Goal: Task Accomplishment & Management: Complete application form

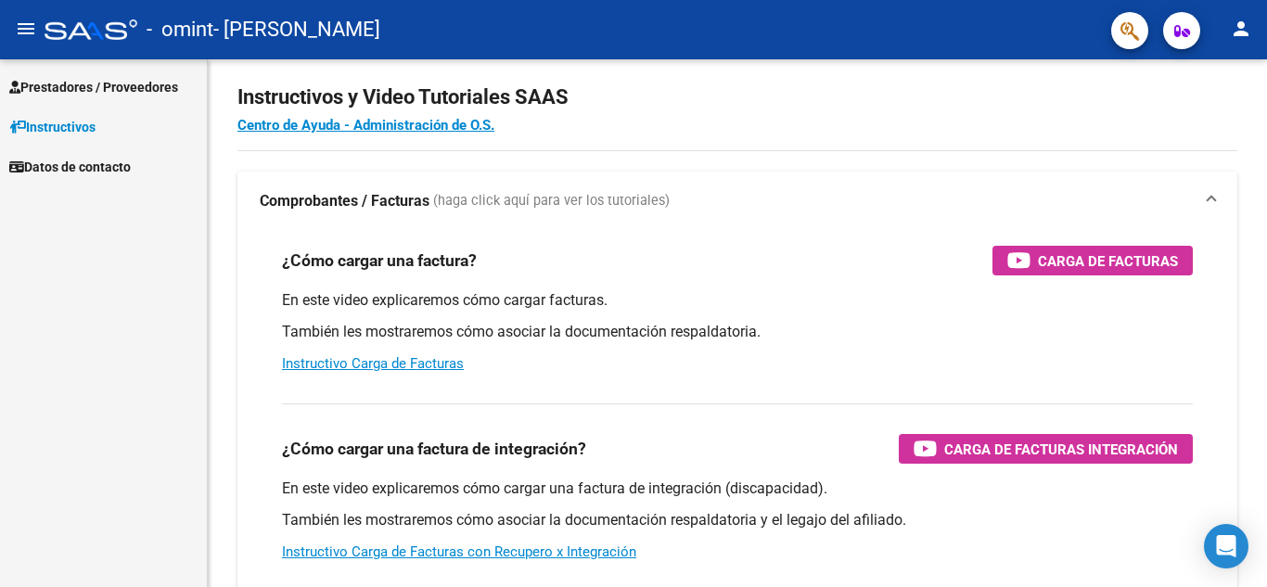
scroll to position [7, 0]
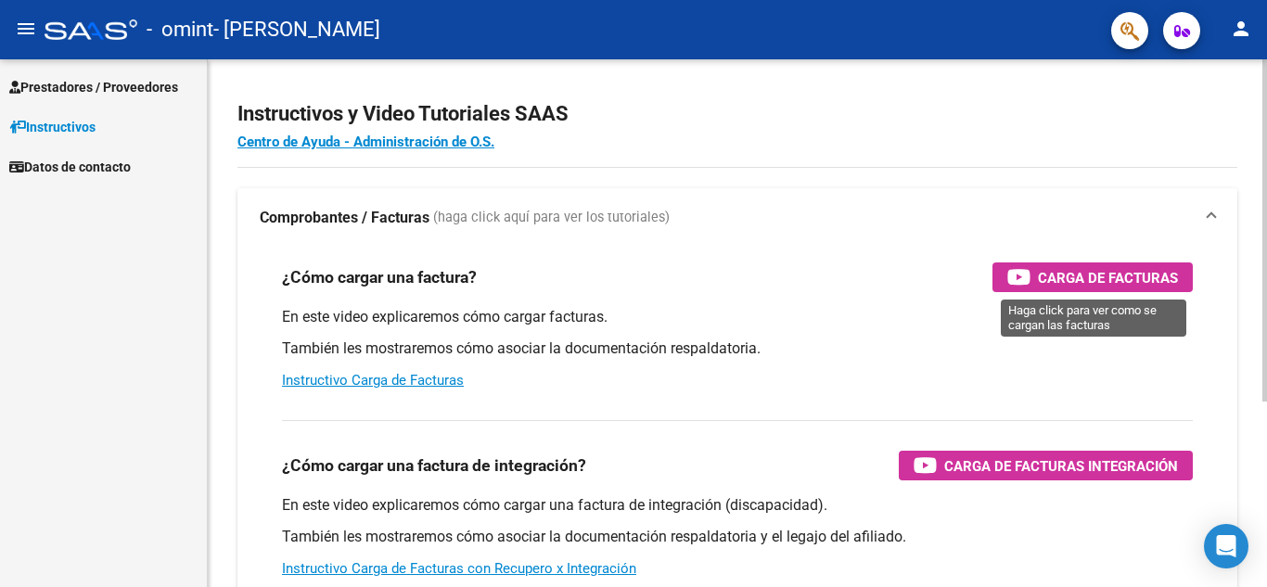
click at [1124, 279] on span "Carga de Facturas" at bounding box center [1108, 277] width 140 height 23
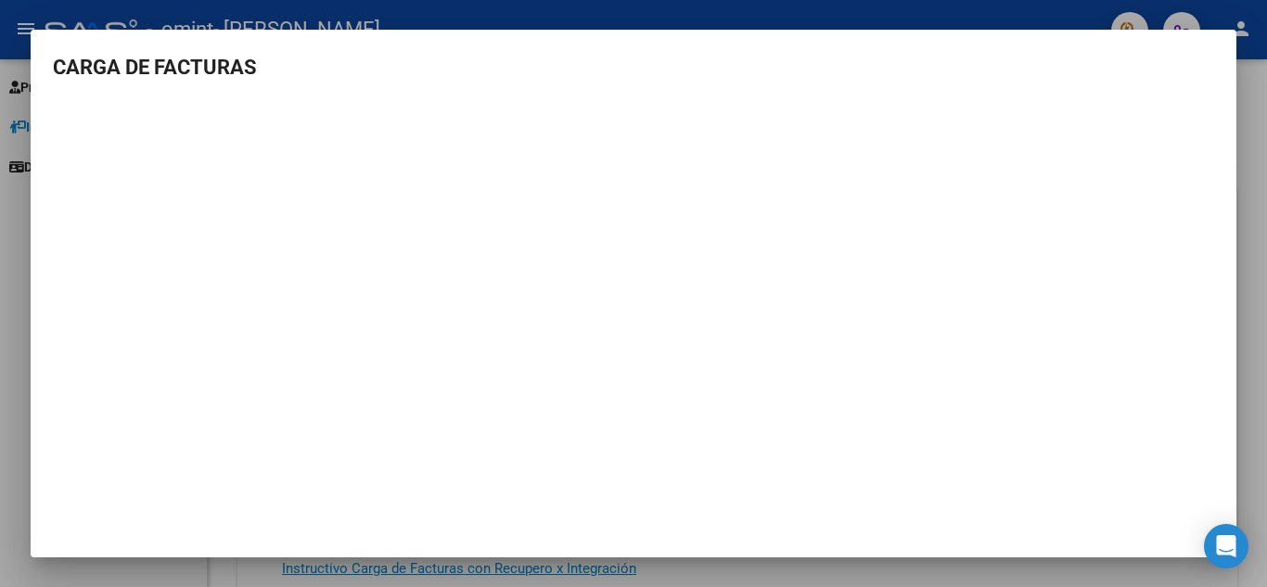
click at [1243, 204] on div at bounding box center [633, 293] width 1267 height 587
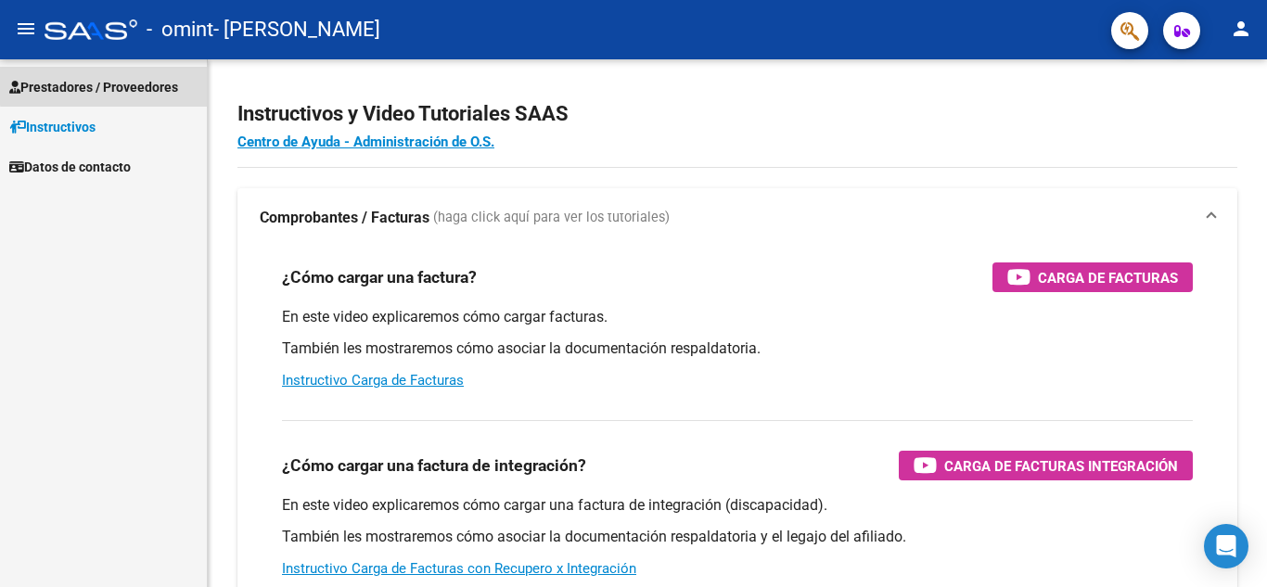
click at [110, 85] on span "Prestadores / Proveedores" at bounding box center [93, 87] width 169 height 20
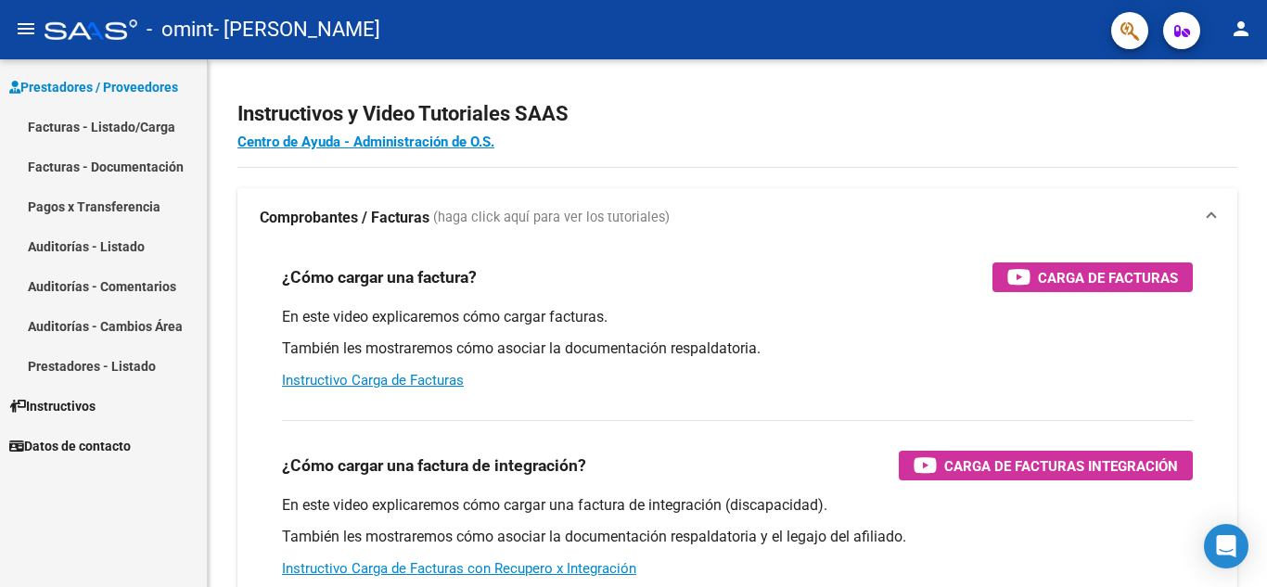
click at [100, 116] on link "Facturas - Listado/Carga" at bounding box center [103, 127] width 207 height 40
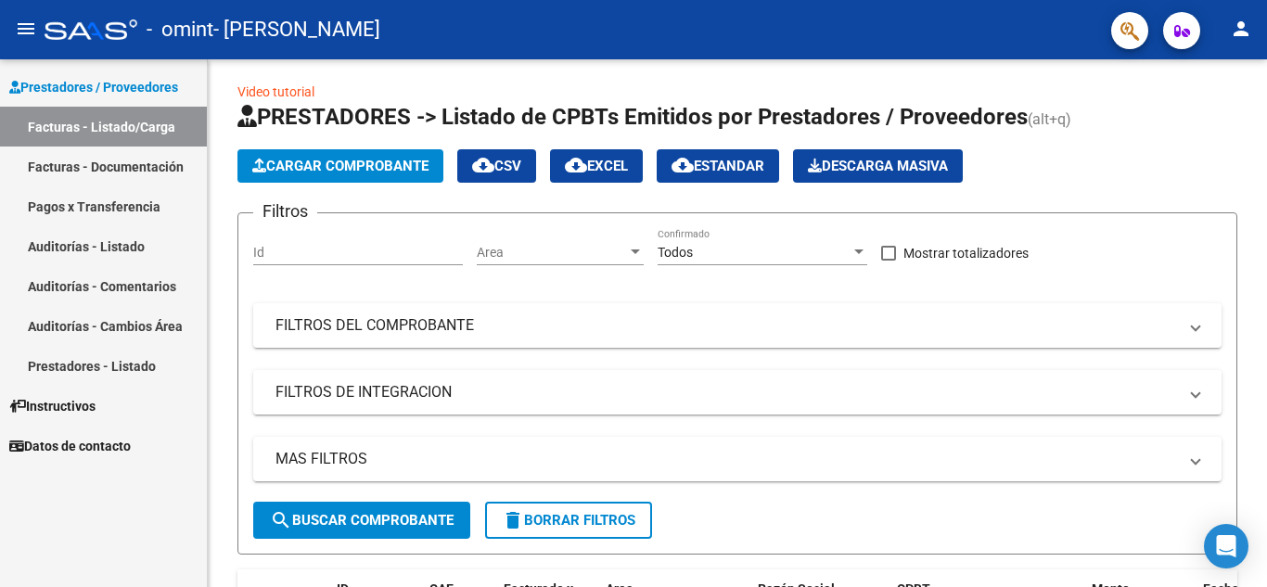
click at [79, 165] on link "Facturas - Documentación" at bounding box center [103, 167] width 207 height 40
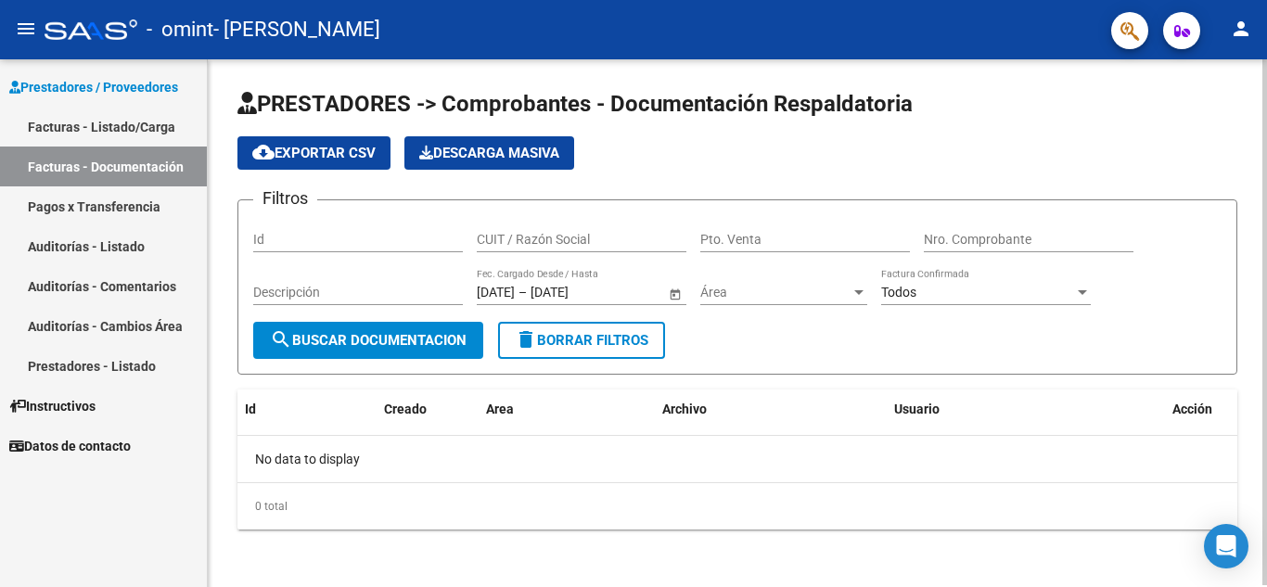
scroll to position [2, 0]
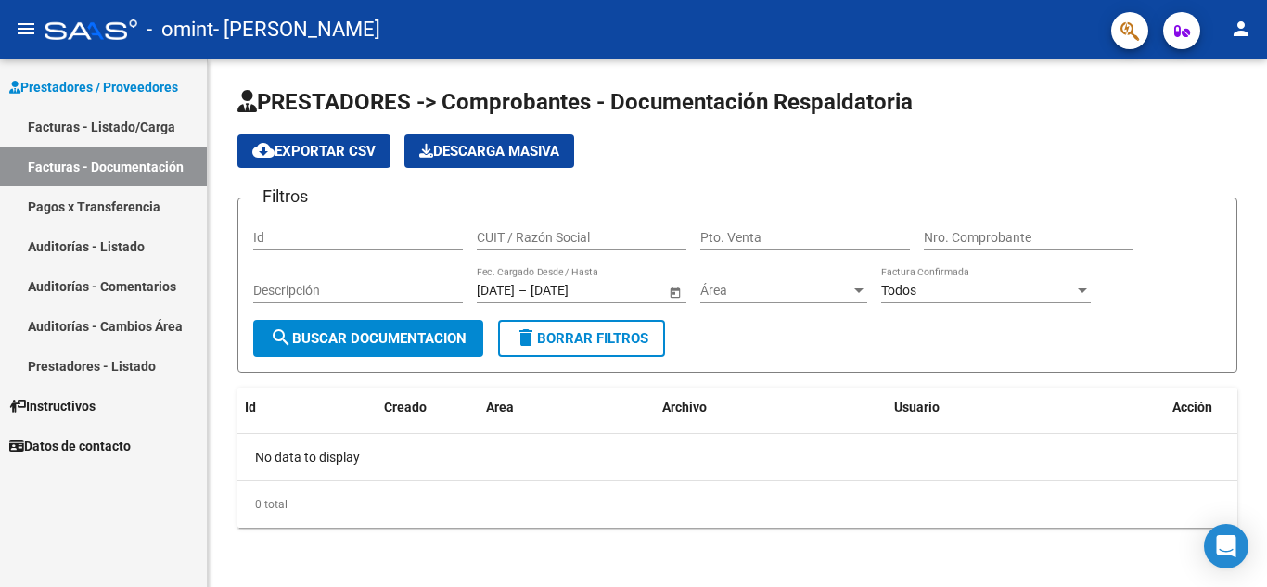
click at [93, 122] on link "Facturas - Listado/Carga" at bounding box center [103, 127] width 207 height 40
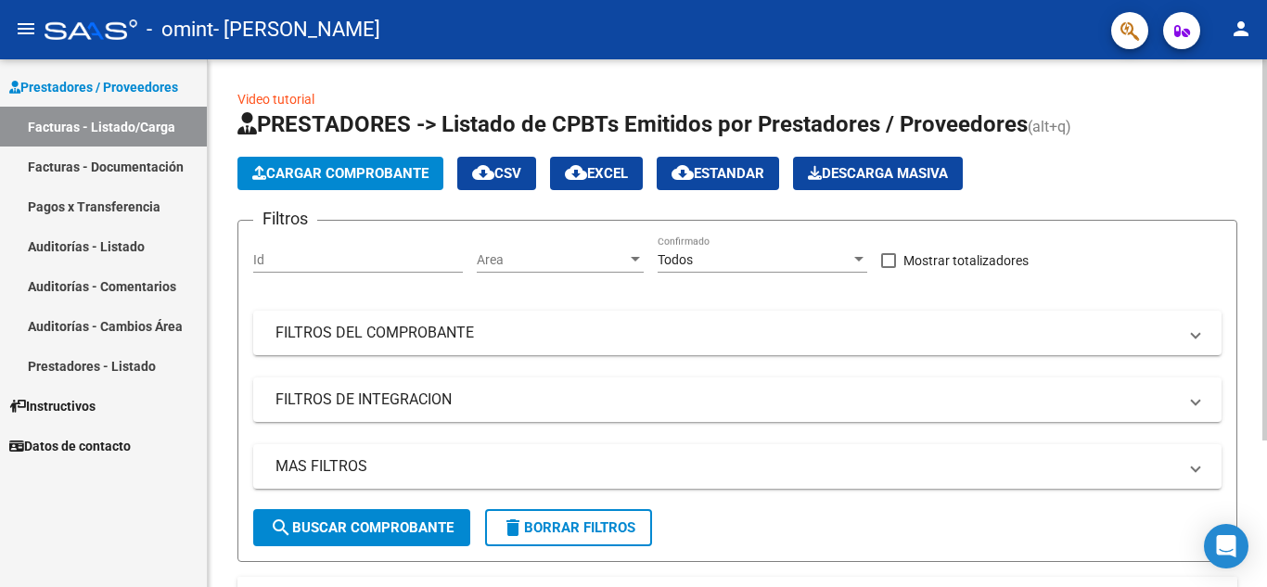
click at [395, 171] on span "Cargar Comprobante" at bounding box center [340, 173] width 176 height 17
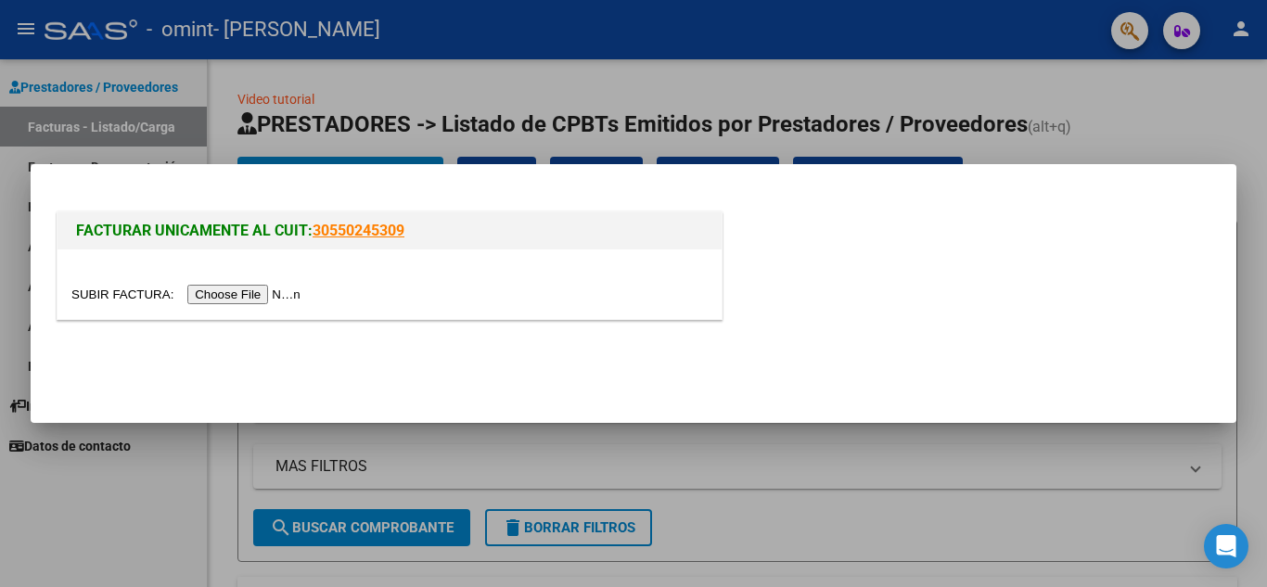
click at [266, 296] on input "file" at bounding box center [188, 294] width 235 height 19
click at [589, 94] on div at bounding box center [633, 293] width 1267 height 587
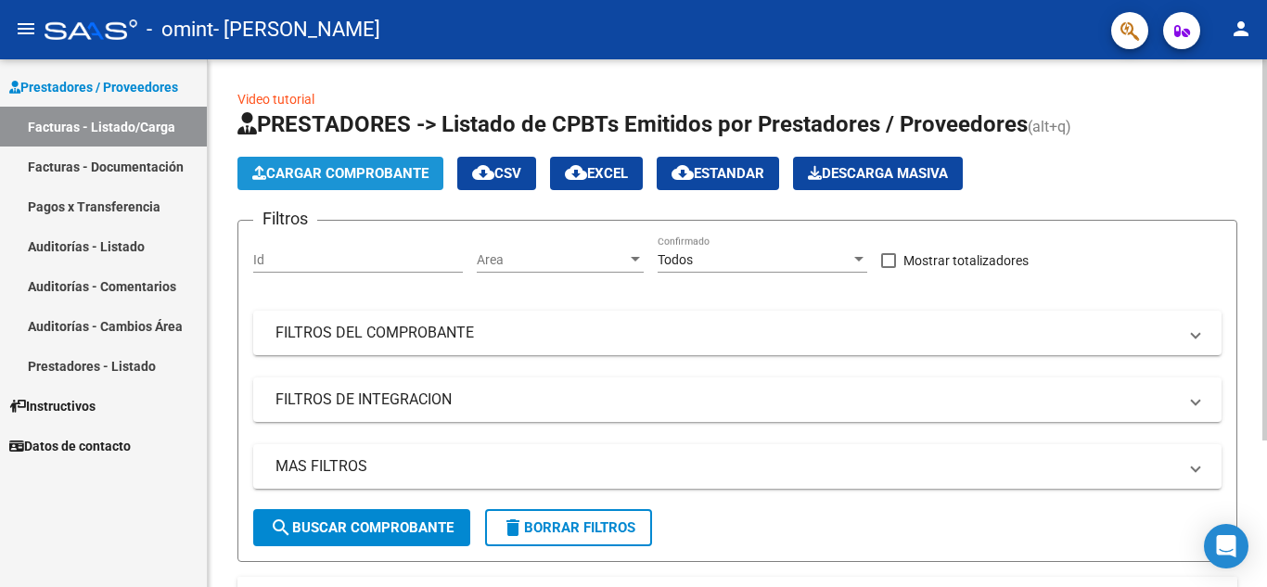
click at [386, 176] on span "Cargar Comprobante" at bounding box center [340, 173] width 176 height 17
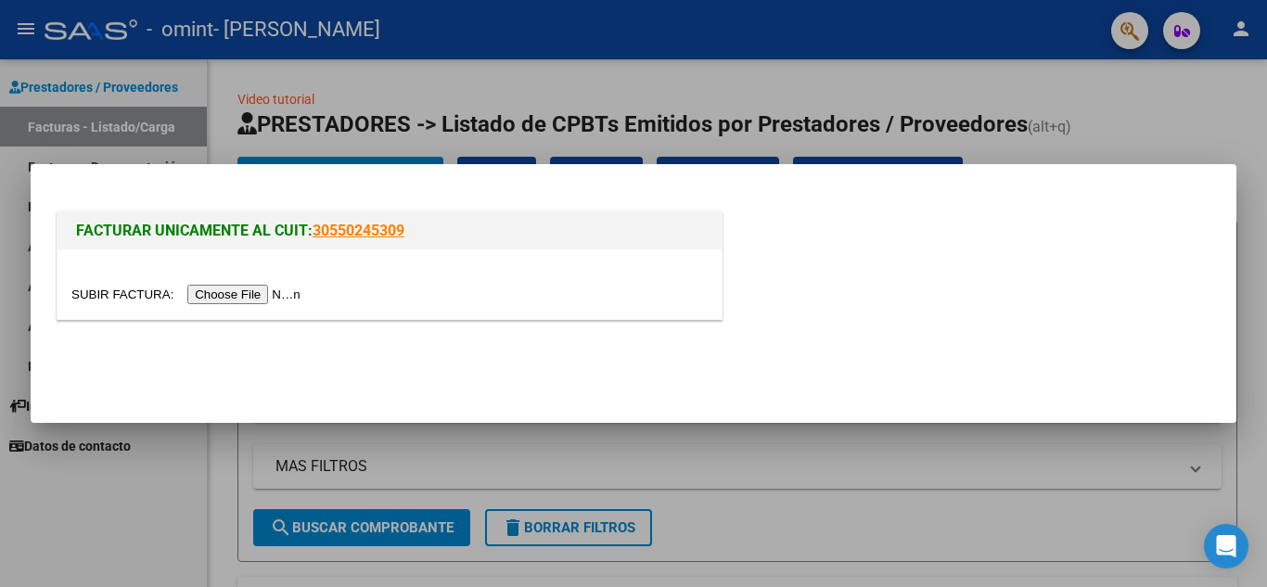
click at [260, 295] on input "file" at bounding box center [188, 294] width 235 height 19
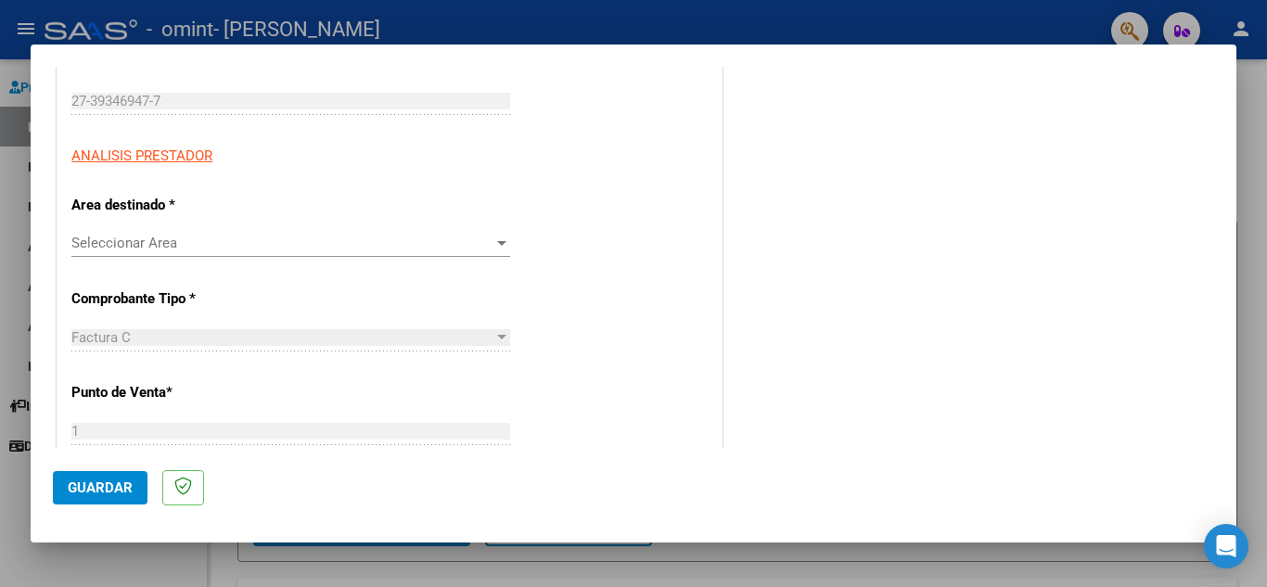
scroll to position [278, 0]
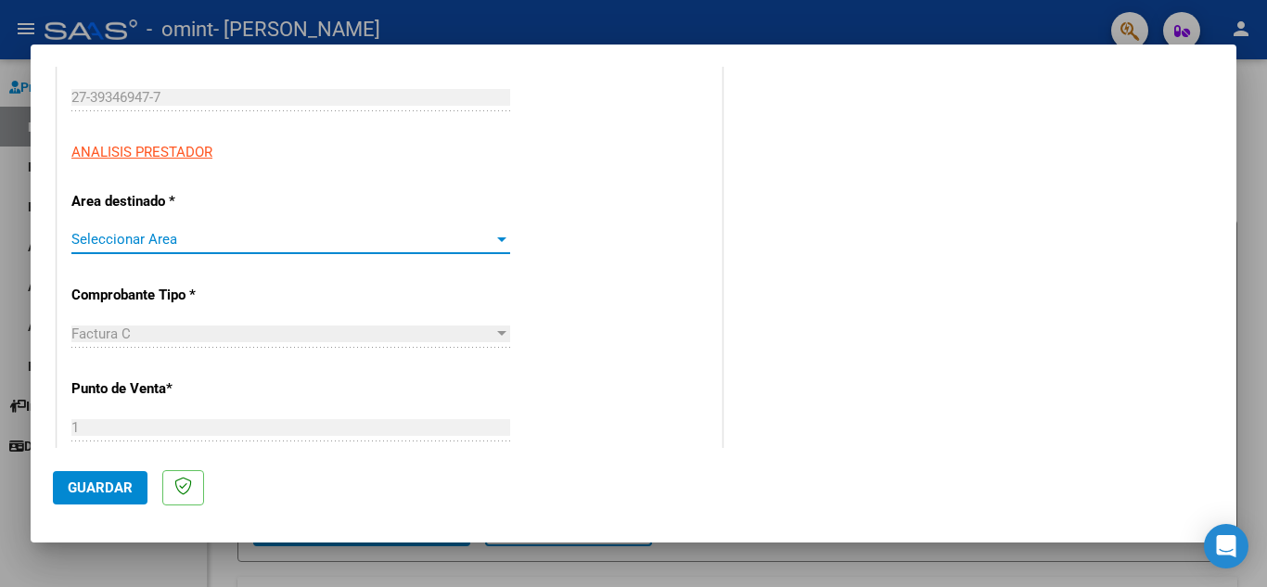
click at [166, 231] on span "Seleccionar Area" at bounding box center [282, 239] width 422 height 17
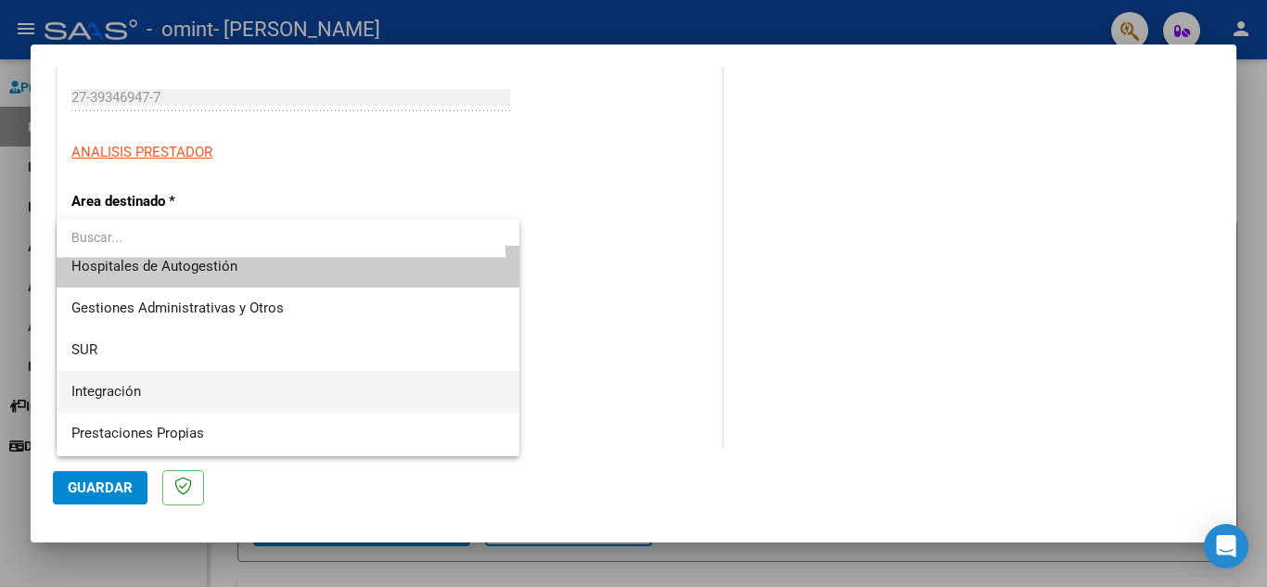
scroll to position [0, 0]
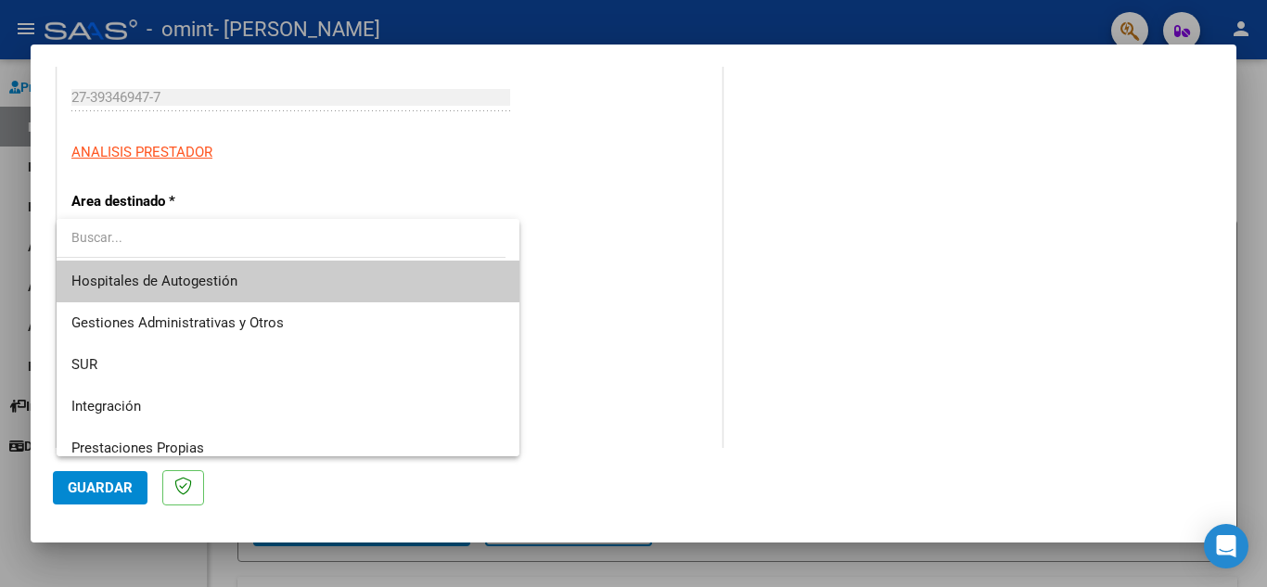
click at [314, 146] on div at bounding box center [633, 293] width 1267 height 587
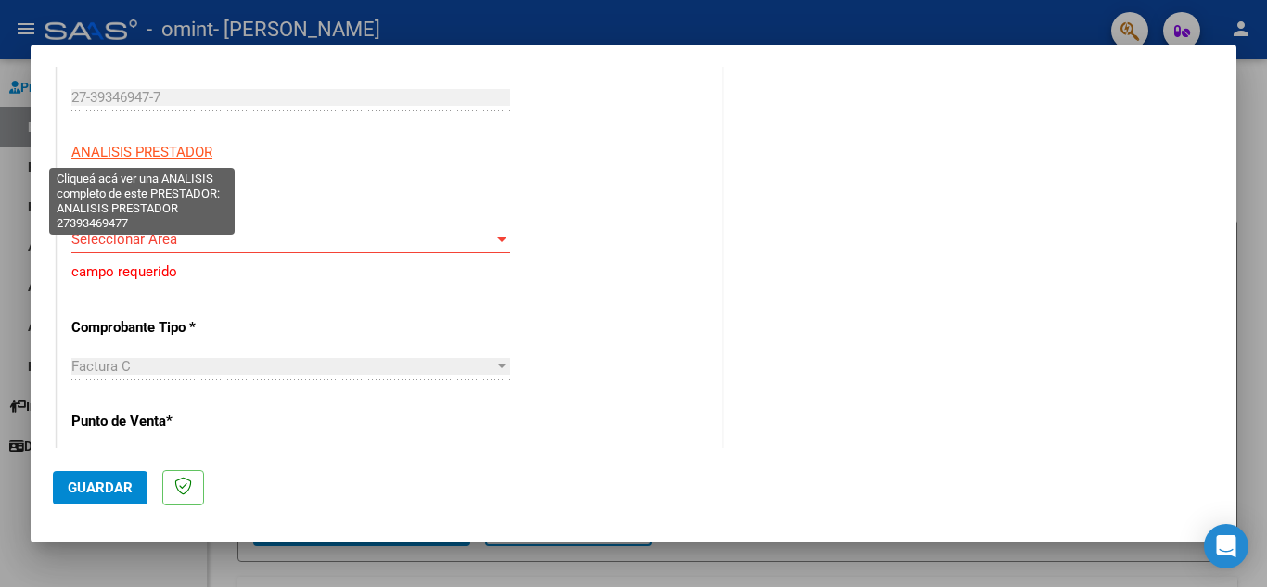
click at [152, 150] on span "ANALISIS PRESTADOR" at bounding box center [141, 152] width 141 height 17
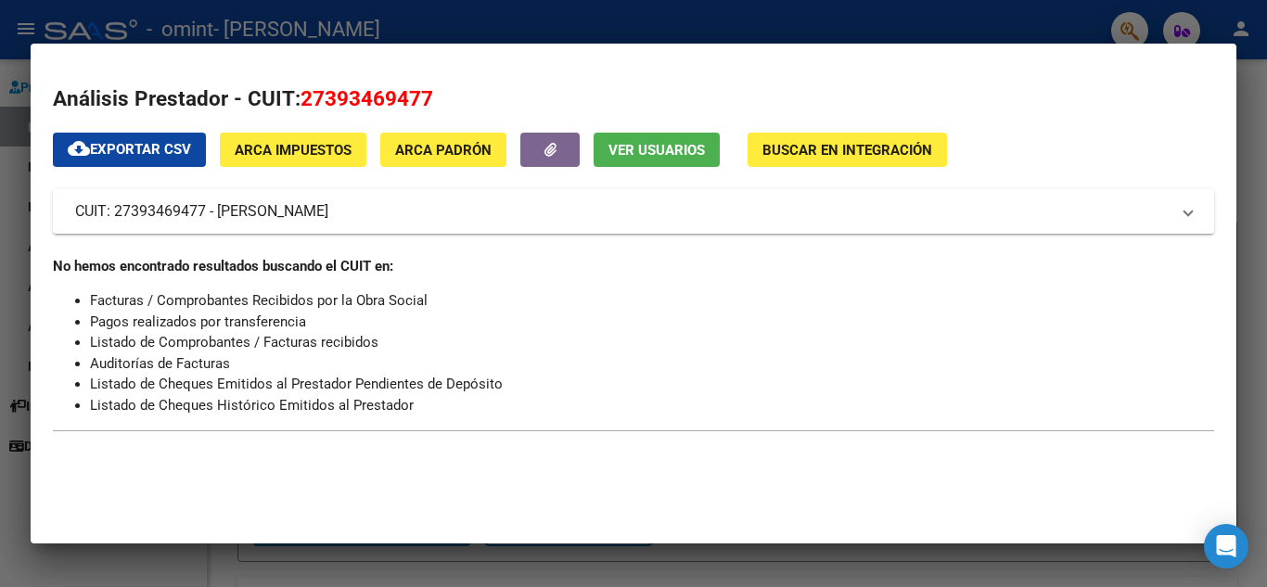
click at [905, 32] on div at bounding box center [633, 293] width 1267 height 587
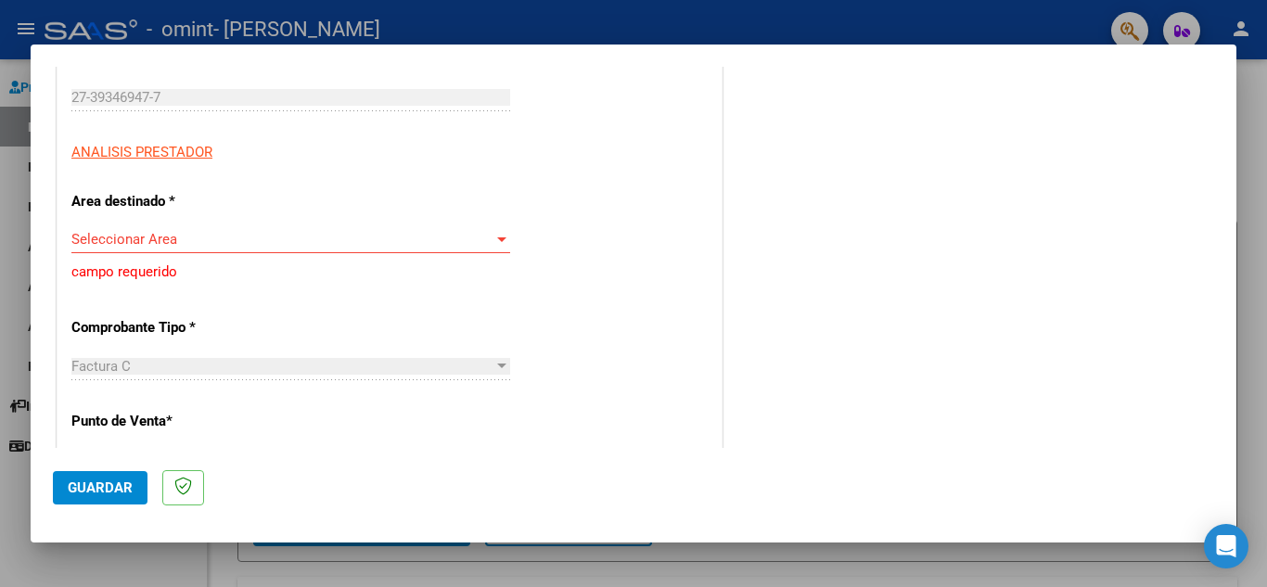
click at [171, 235] on span "Seleccionar Area" at bounding box center [282, 239] width 422 height 17
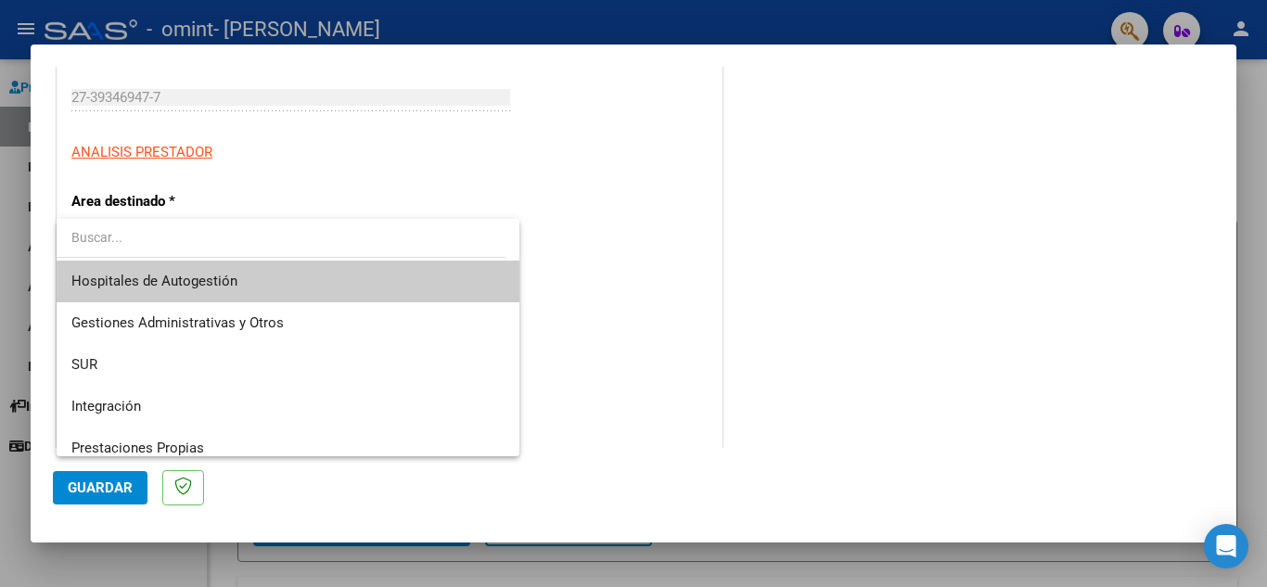
click at [169, 235] on input "dropdown search" at bounding box center [281, 237] width 449 height 39
click at [239, 202] on div at bounding box center [633, 293] width 1267 height 587
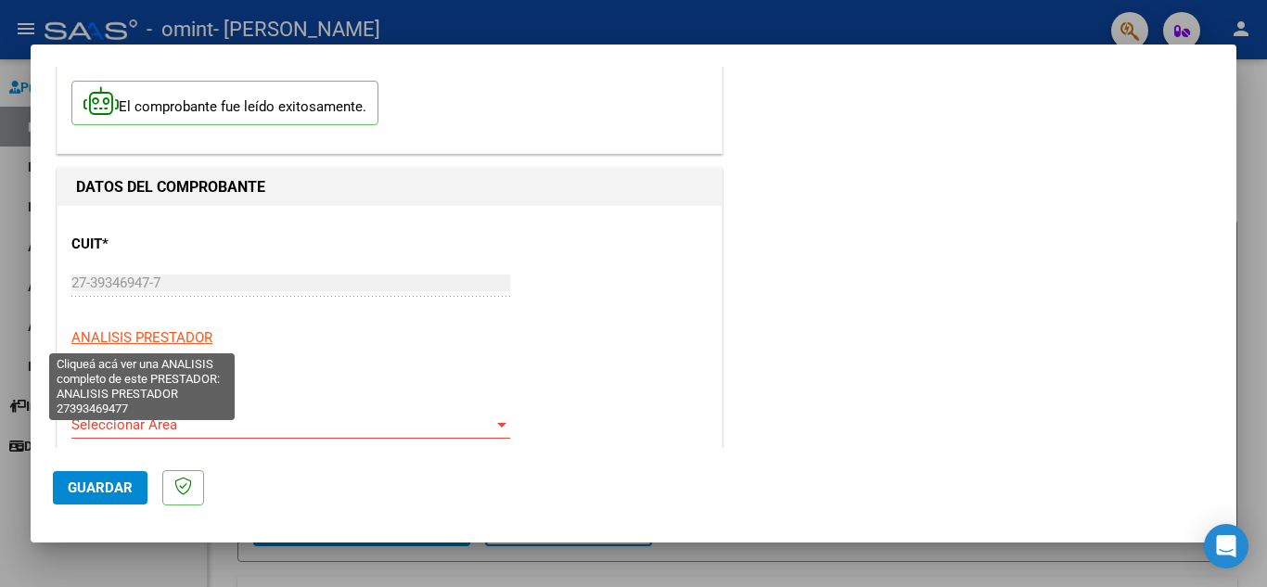
scroll to position [278, 0]
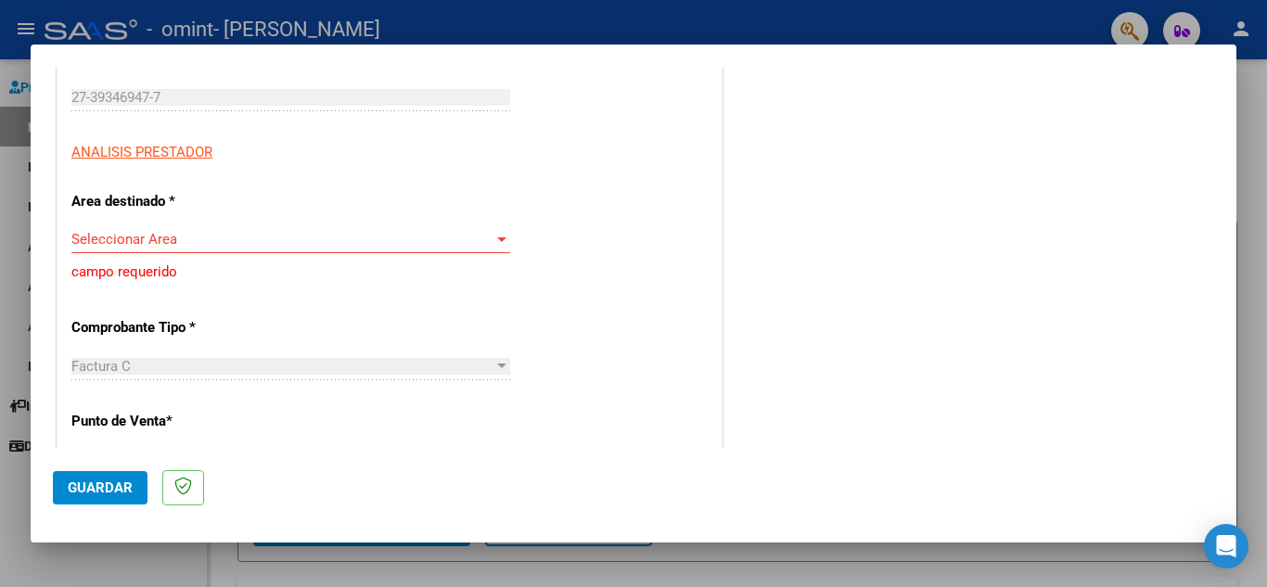
click at [173, 238] on span "Seleccionar Area" at bounding box center [282, 239] width 422 height 17
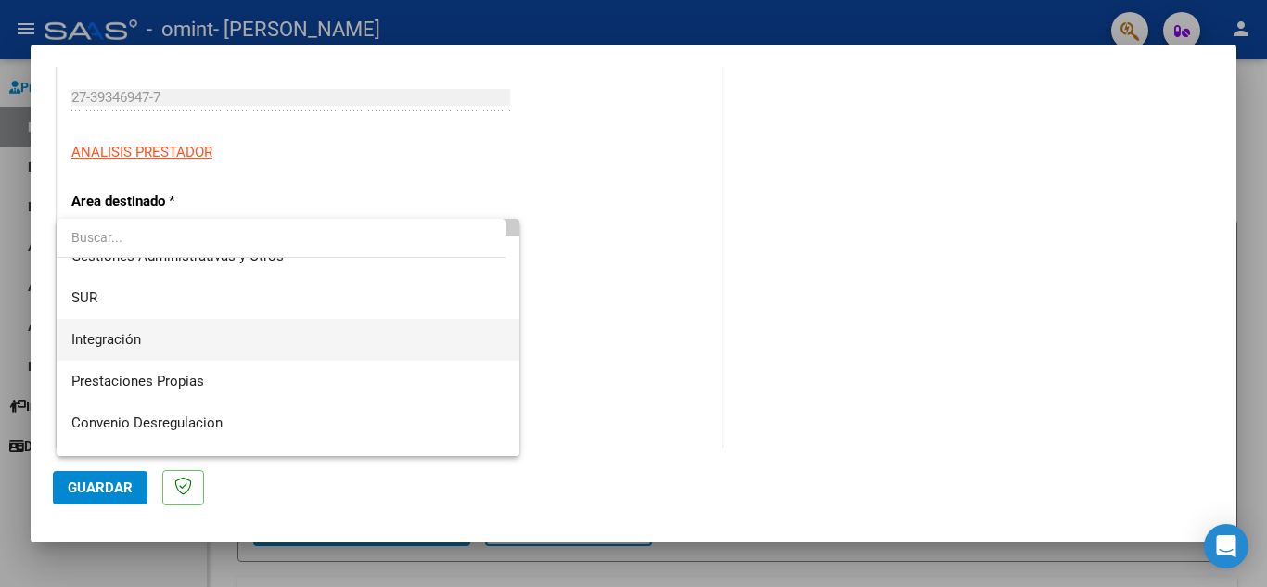
scroll to position [0, 0]
